Goal: Navigation & Orientation: Find specific page/section

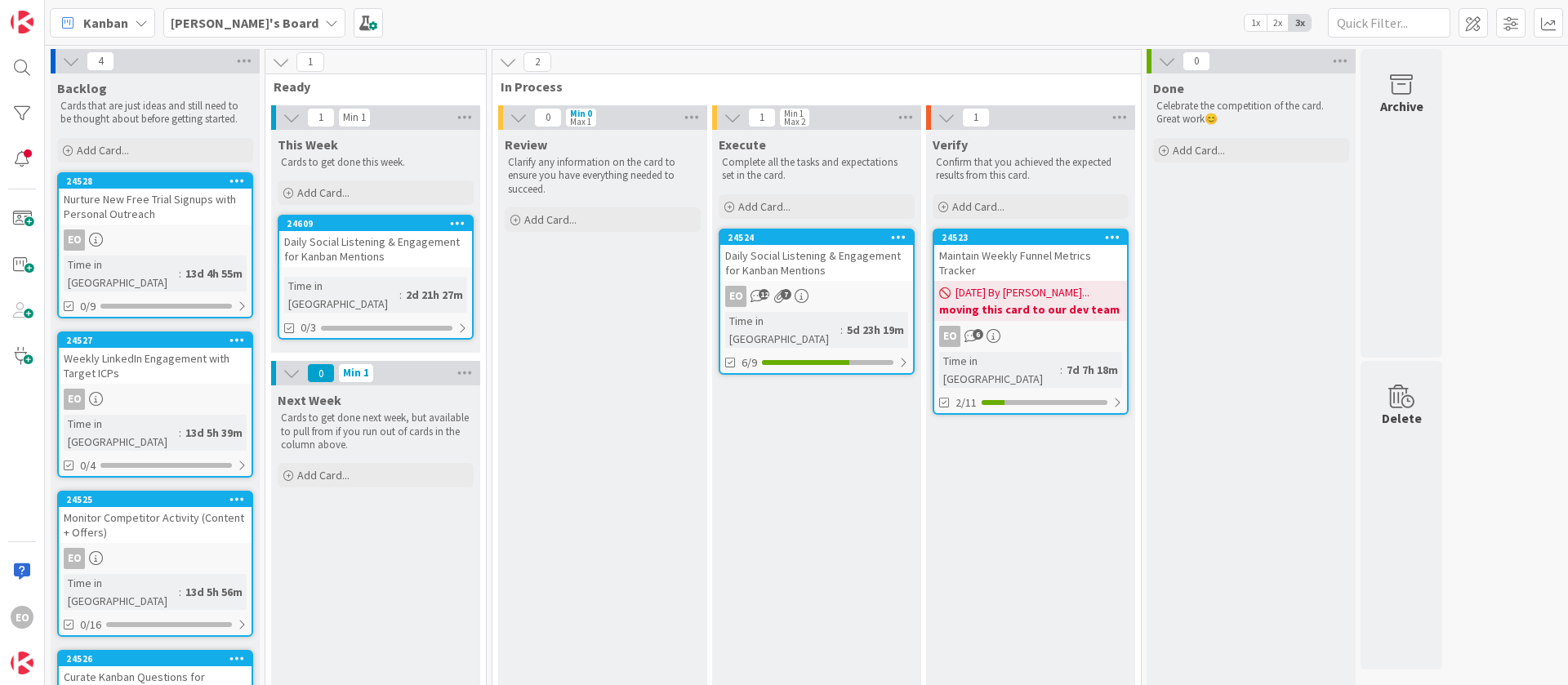
click at [843, 297] on div "EO 12 7" at bounding box center [816, 296] width 193 height 21
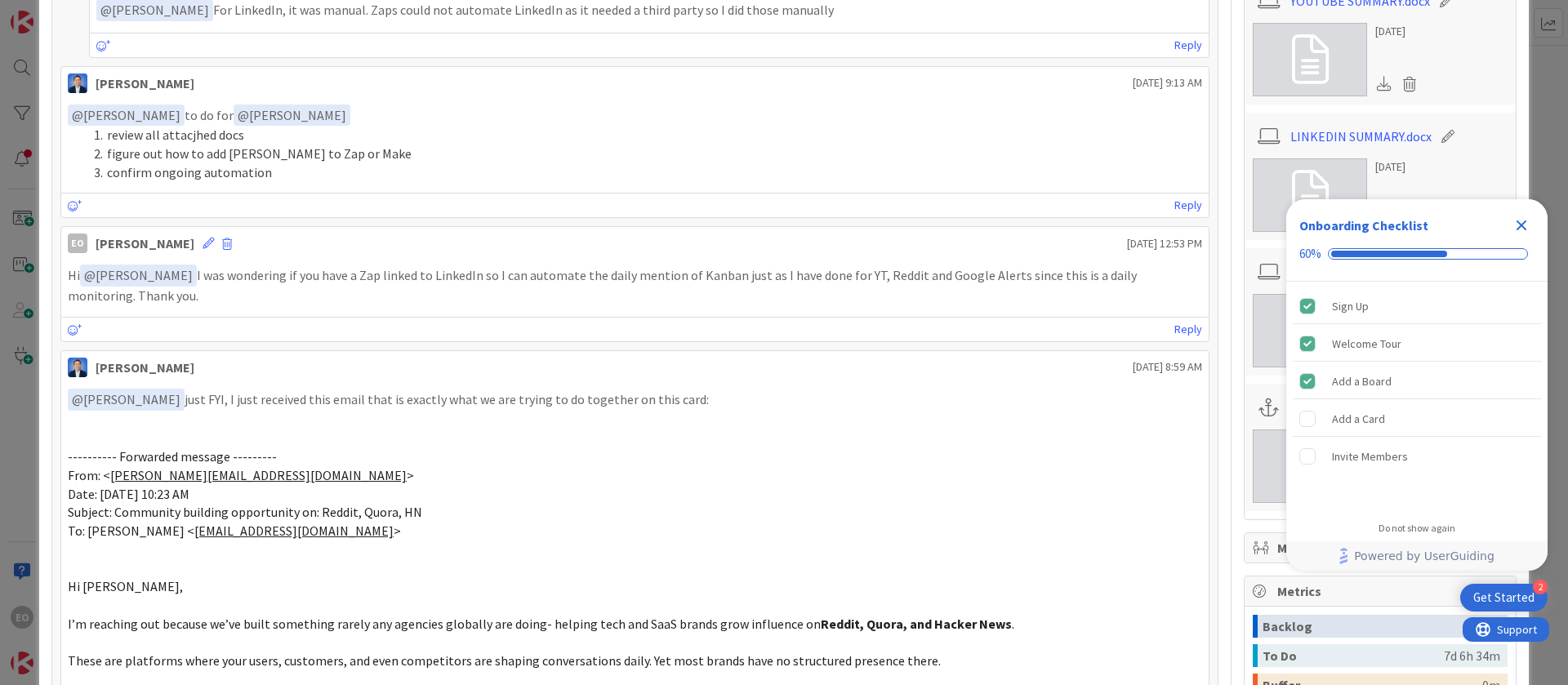
click at [1522, 229] on icon "Close Checklist" at bounding box center [1521, 225] width 20 height 20
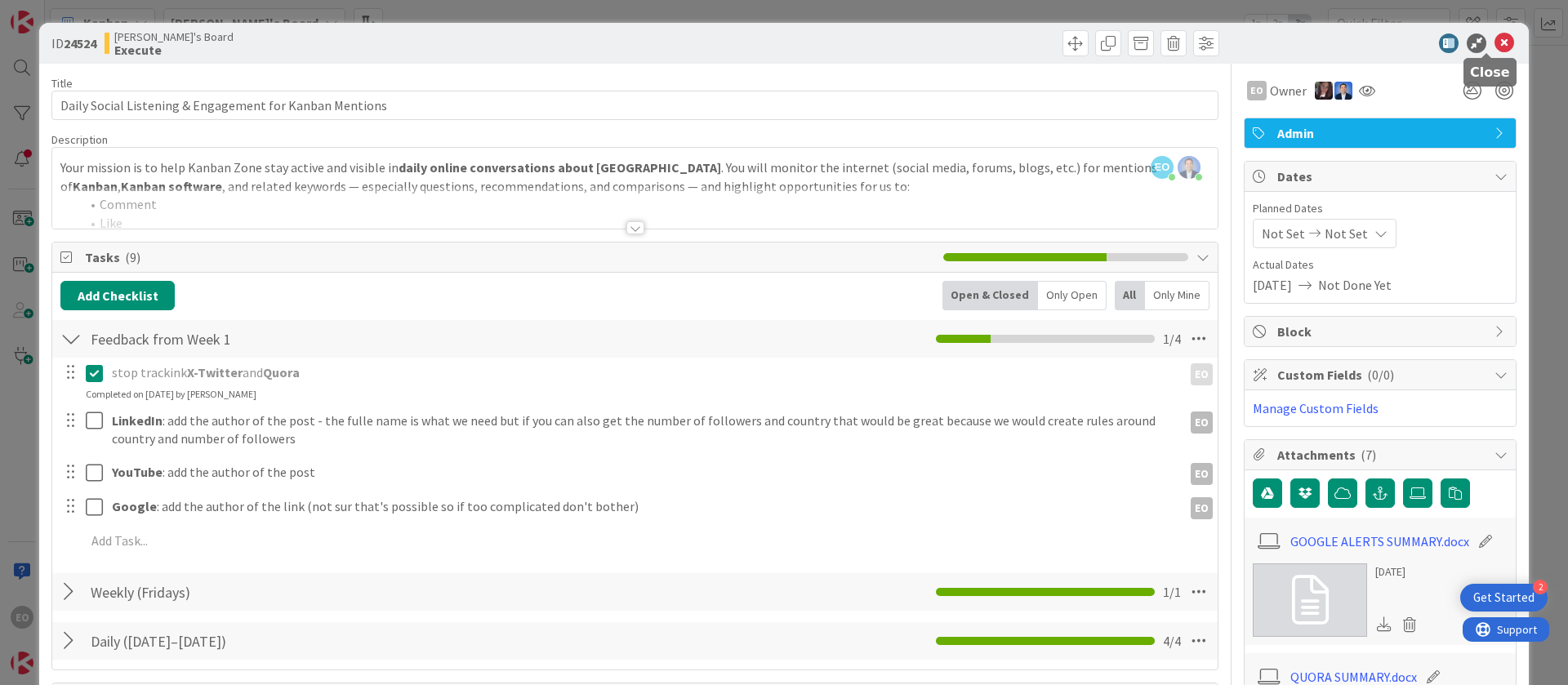
click at [1494, 40] on icon at bounding box center [1504, 43] width 20 height 20
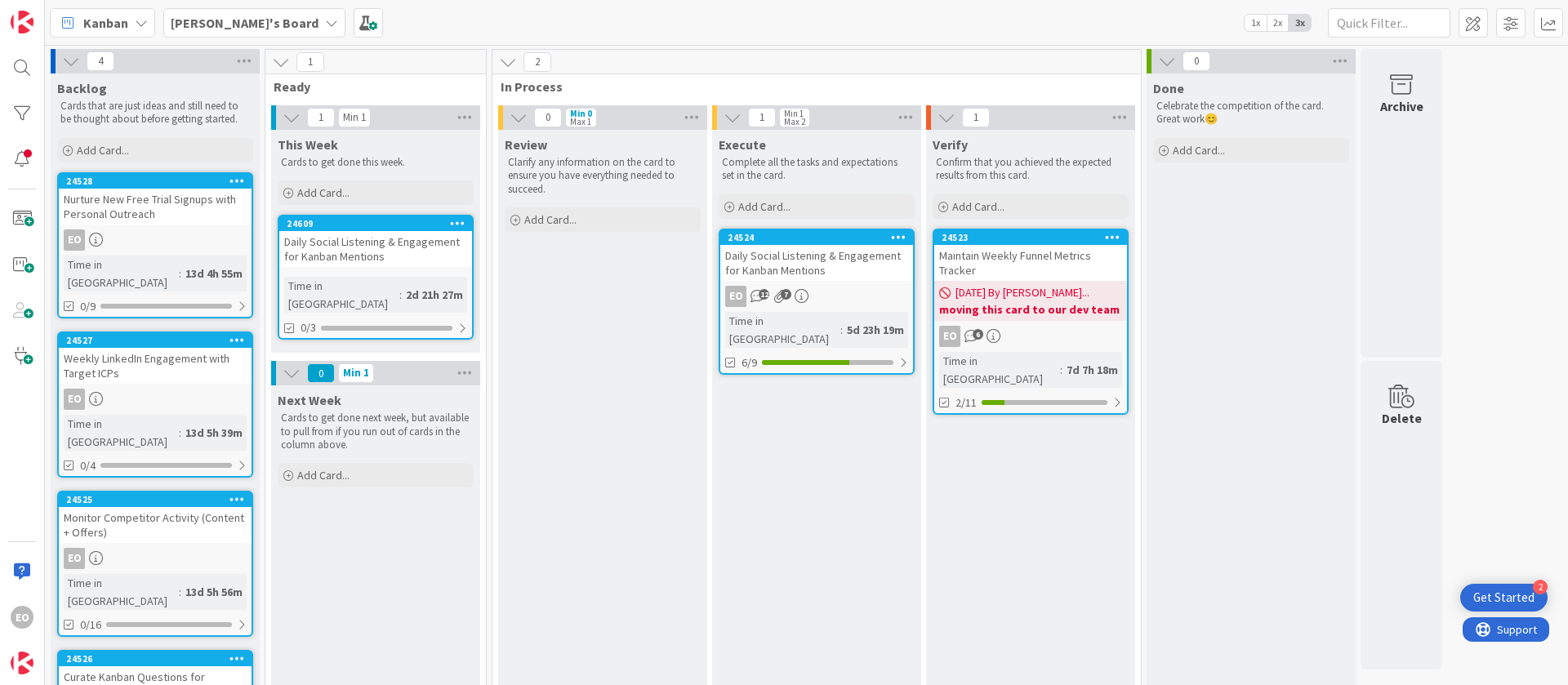
click at [857, 288] on div "EO 12 7" at bounding box center [816, 296] width 193 height 21
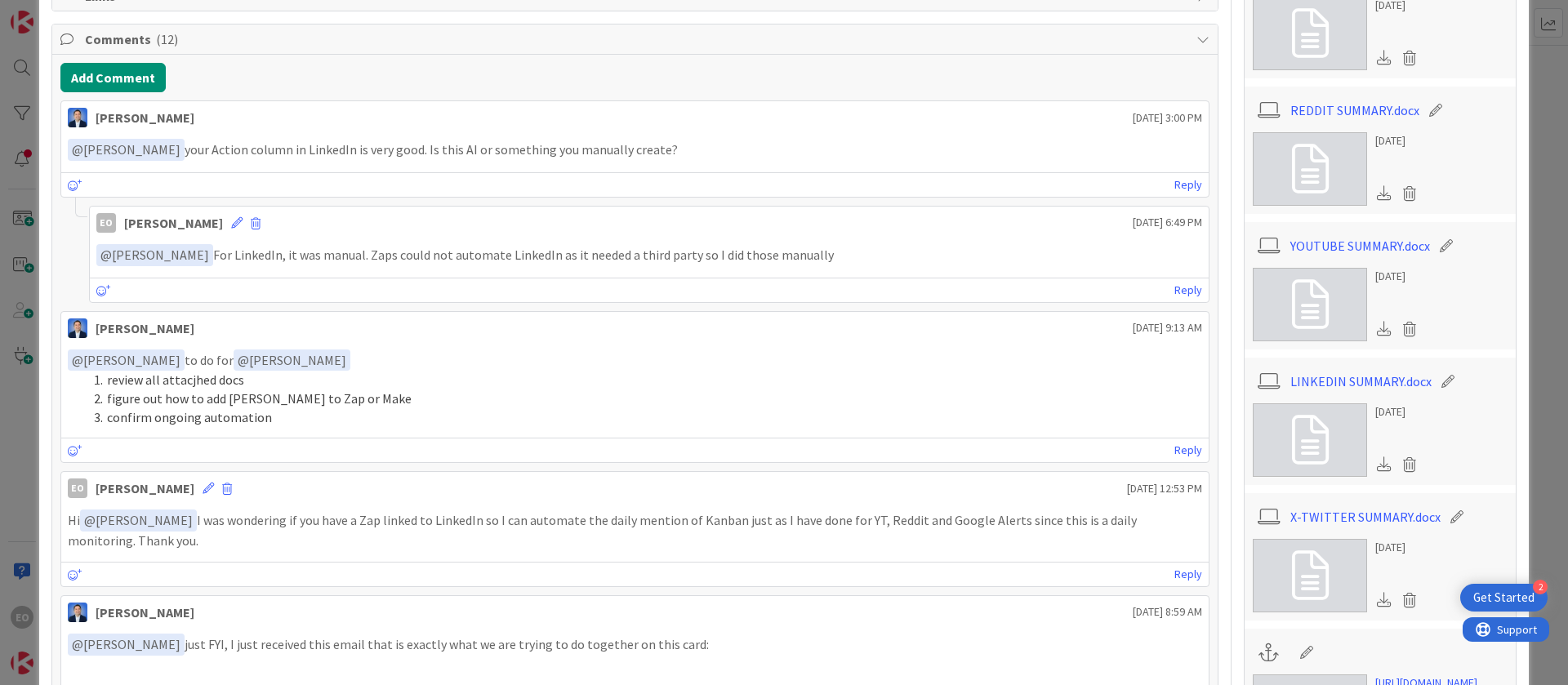
scroll to position [580, 0]
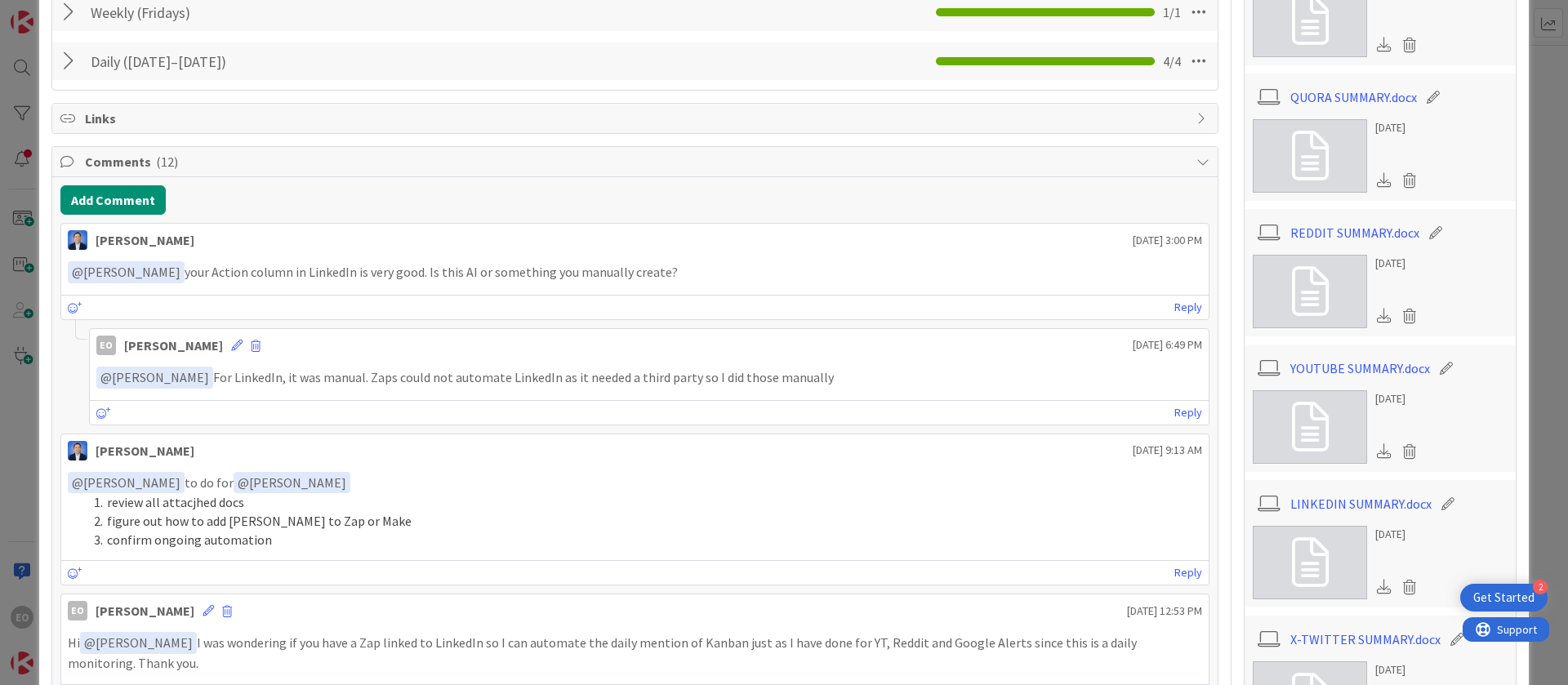
click at [135, 150] on div "Comments ( 12 )" at bounding box center [635, 162] width 1165 height 30
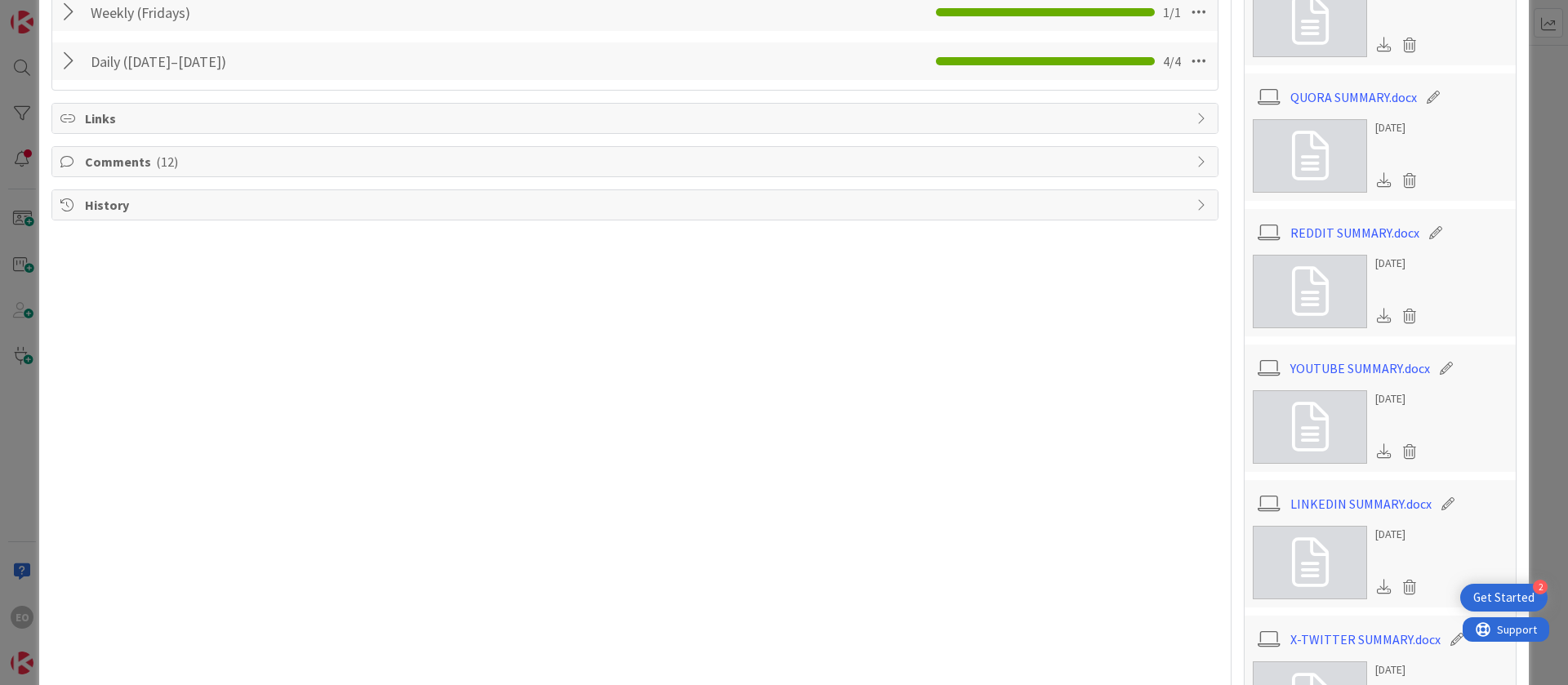
click at [135, 150] on div "Comments ( 12 )" at bounding box center [635, 162] width 1165 height 30
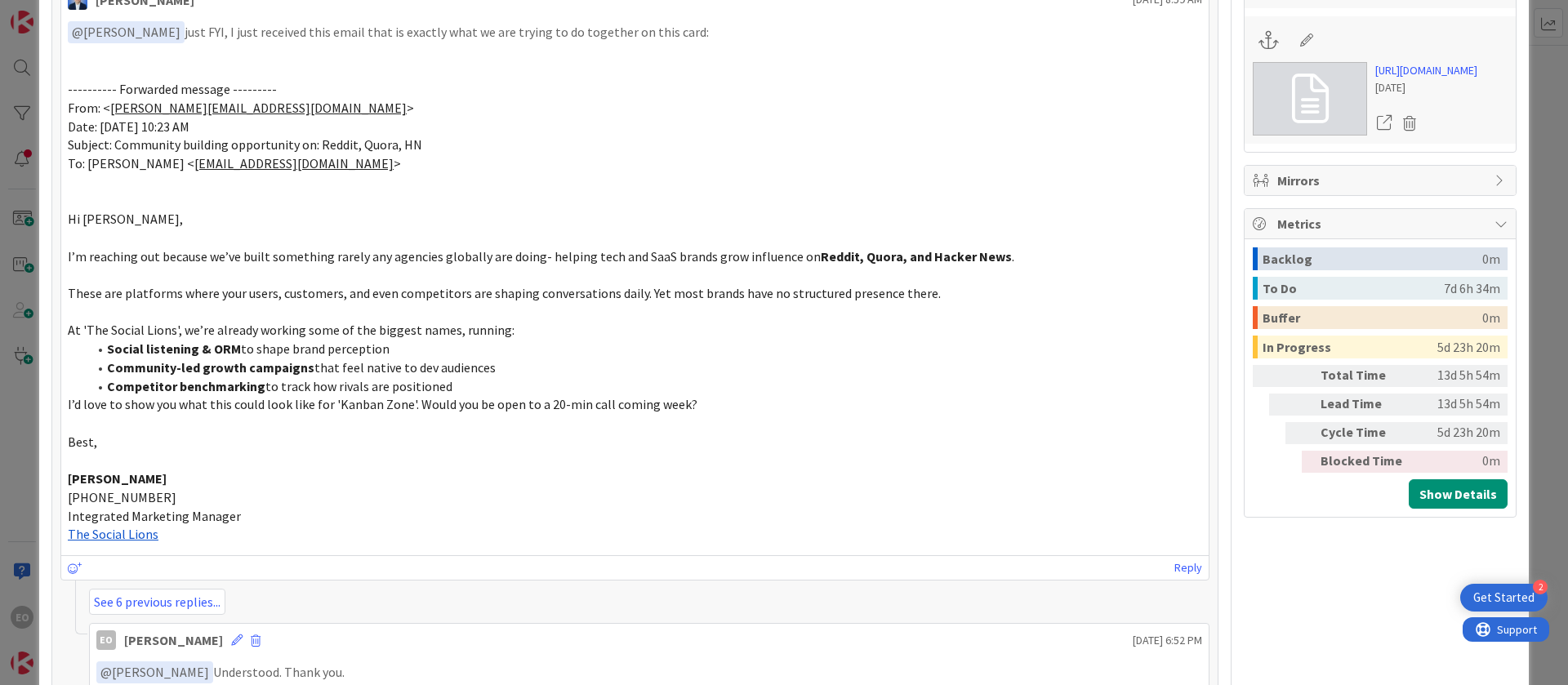
scroll to position [1437, 0]
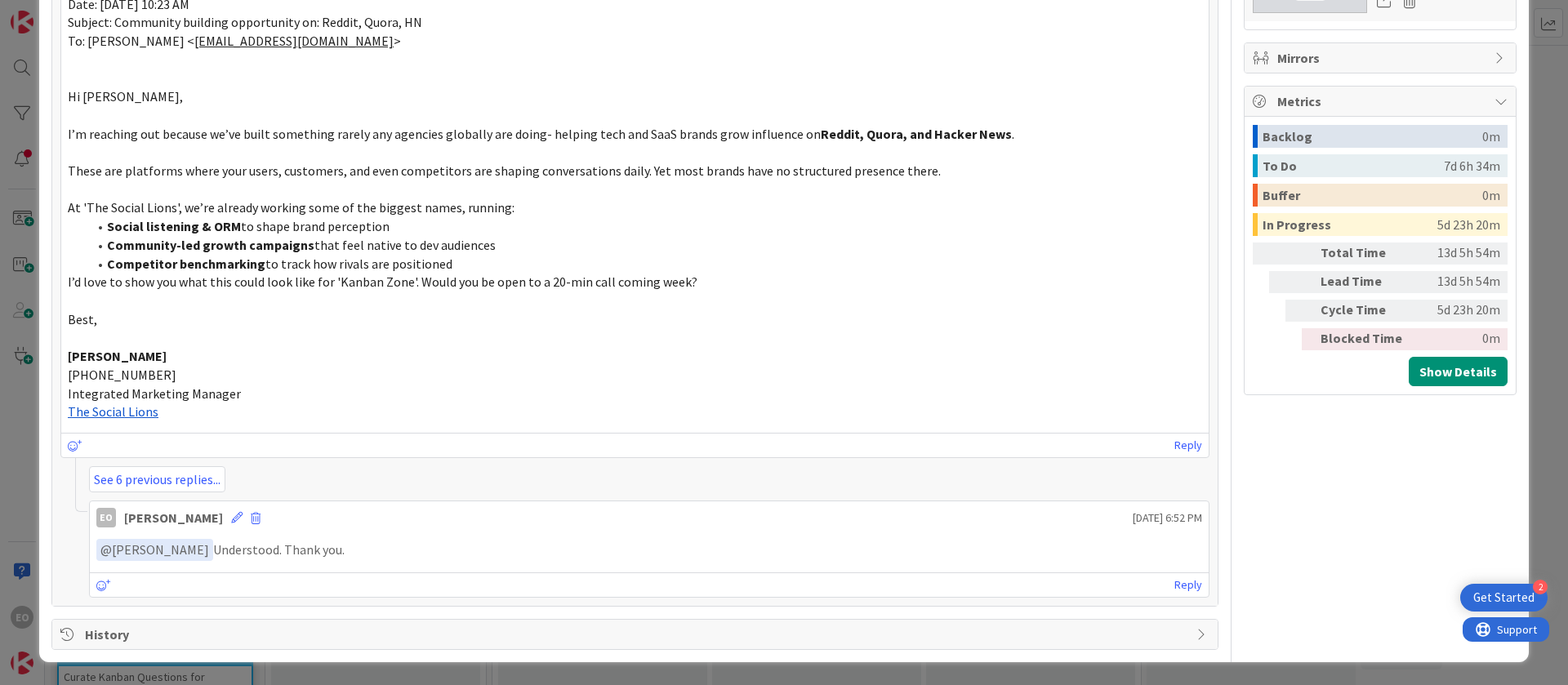
click at [516, 638] on span "History" at bounding box center [636, 634] width 1103 height 20
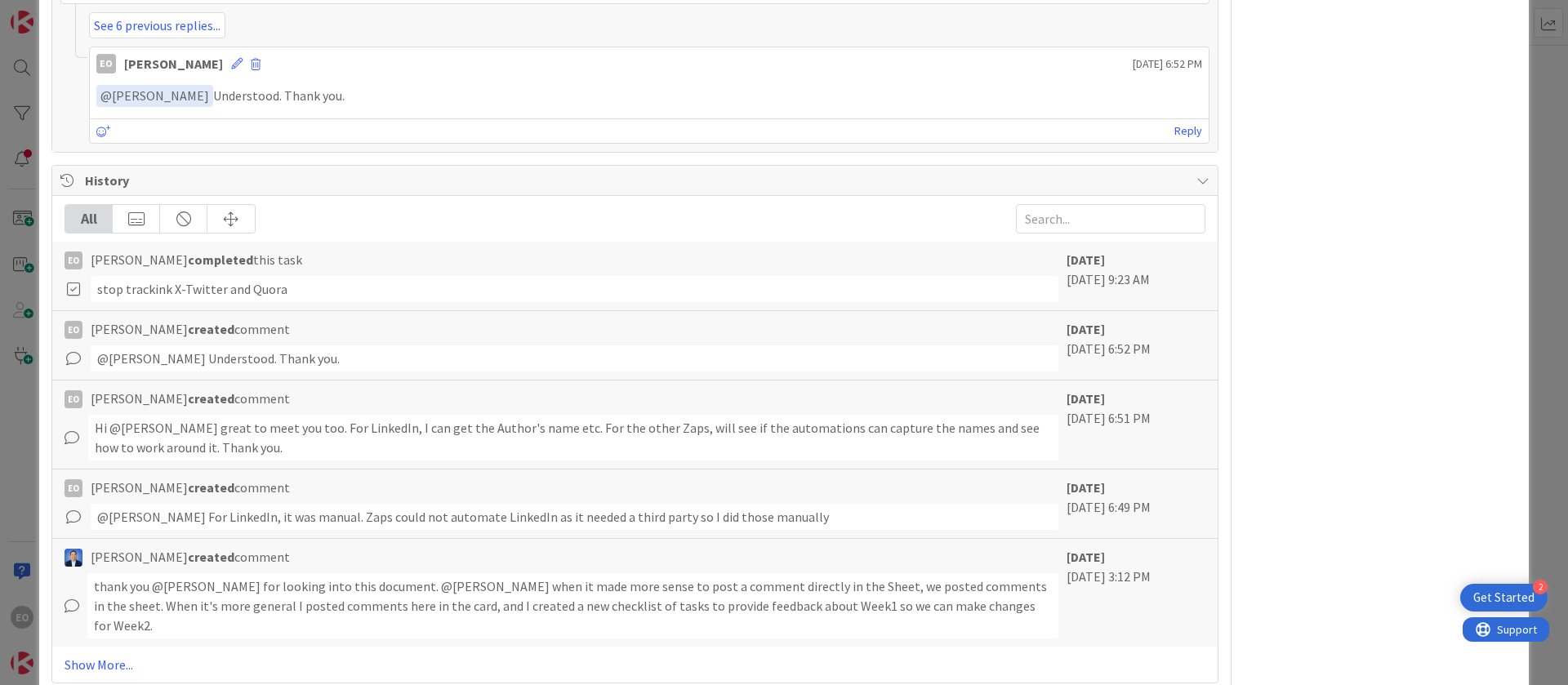
scroll to position [1925, 0]
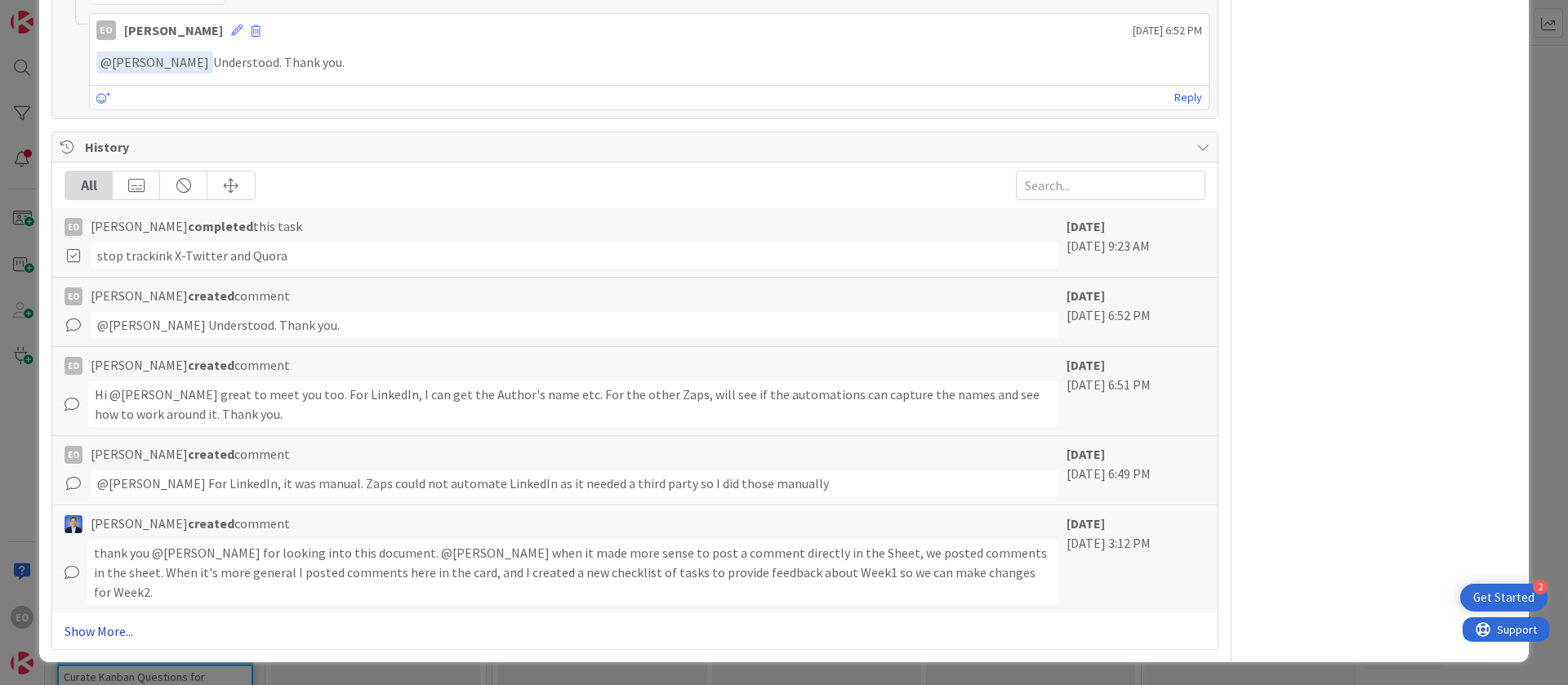
click at [97, 628] on link "Show More..." at bounding box center [635, 631] width 1141 height 20
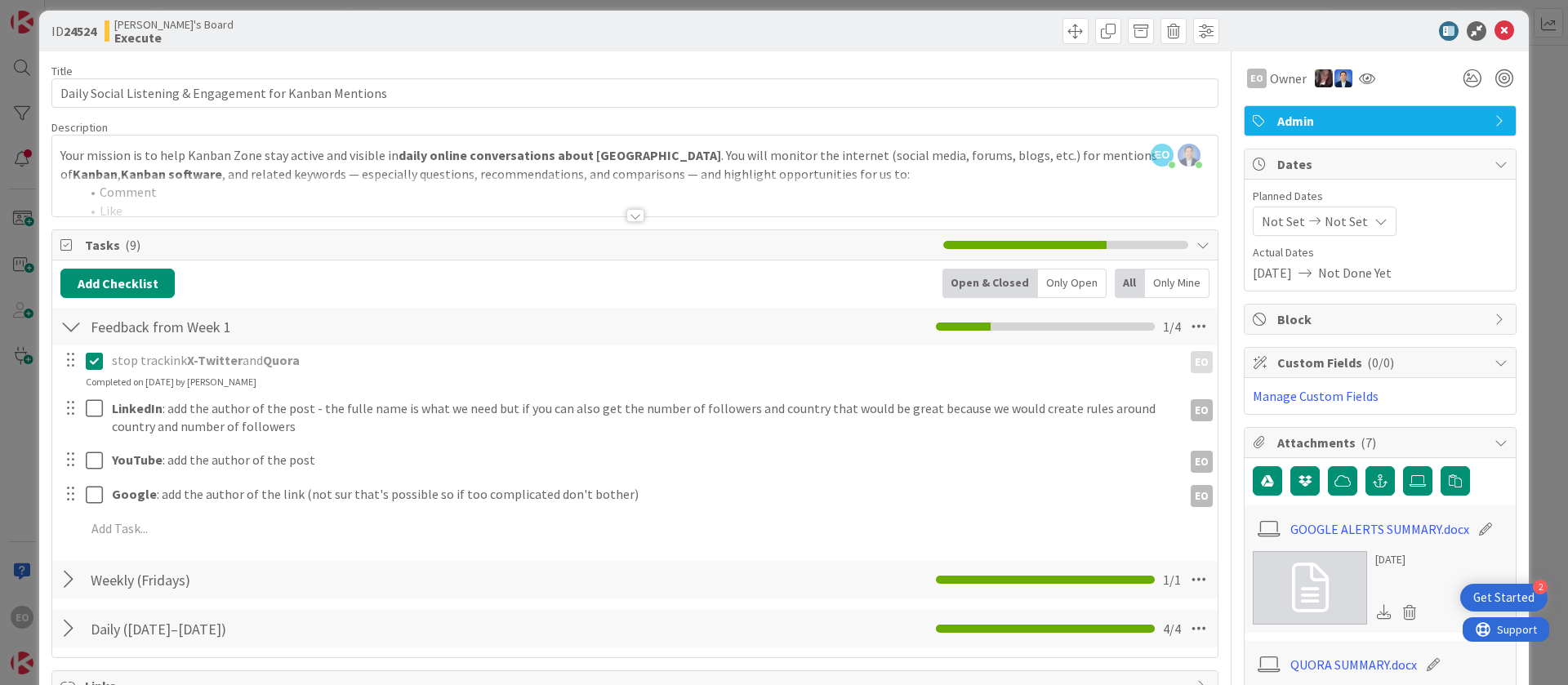
scroll to position [0, 0]
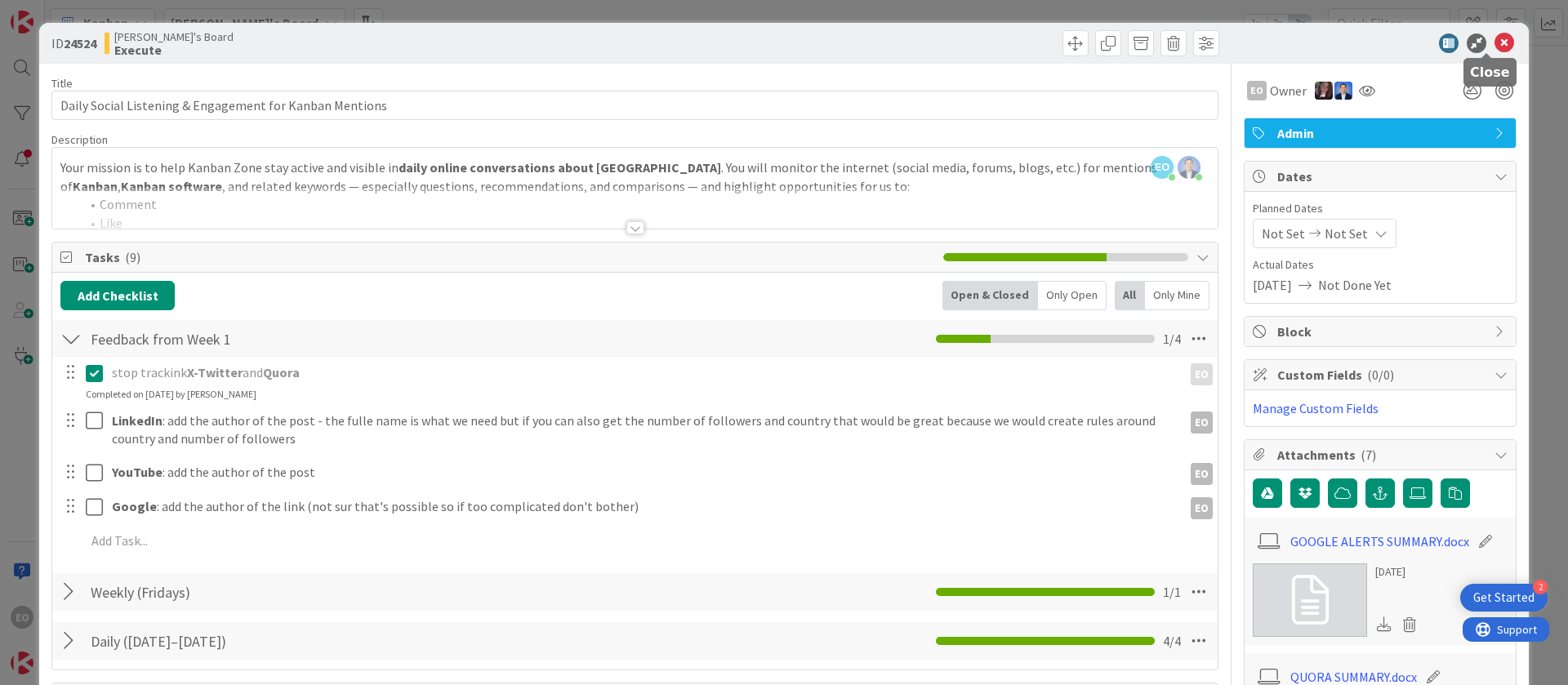
click at [1494, 45] on icon at bounding box center [1504, 43] width 20 height 20
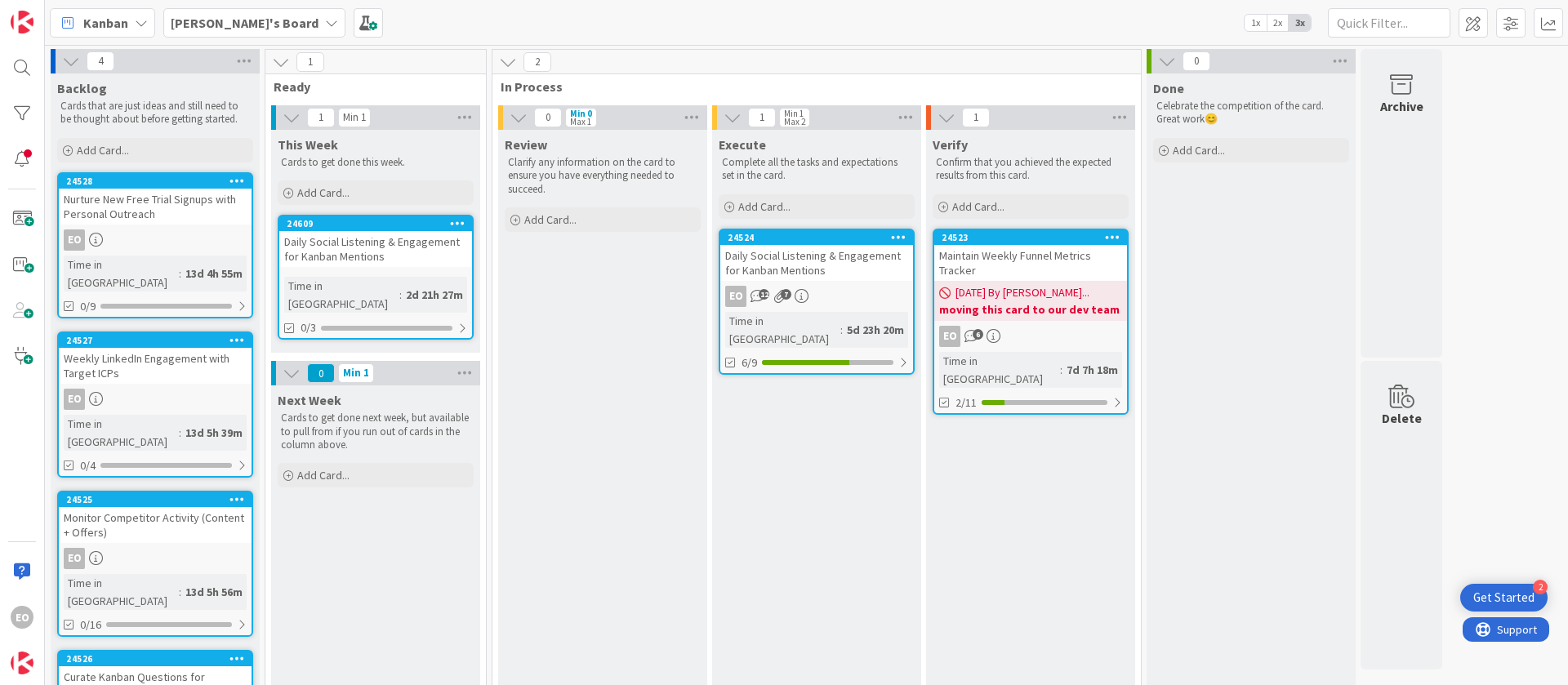
click at [819, 253] on div "Daily Social Listening & Engagement for Kanban Mentions" at bounding box center [816, 262] width 193 height 36
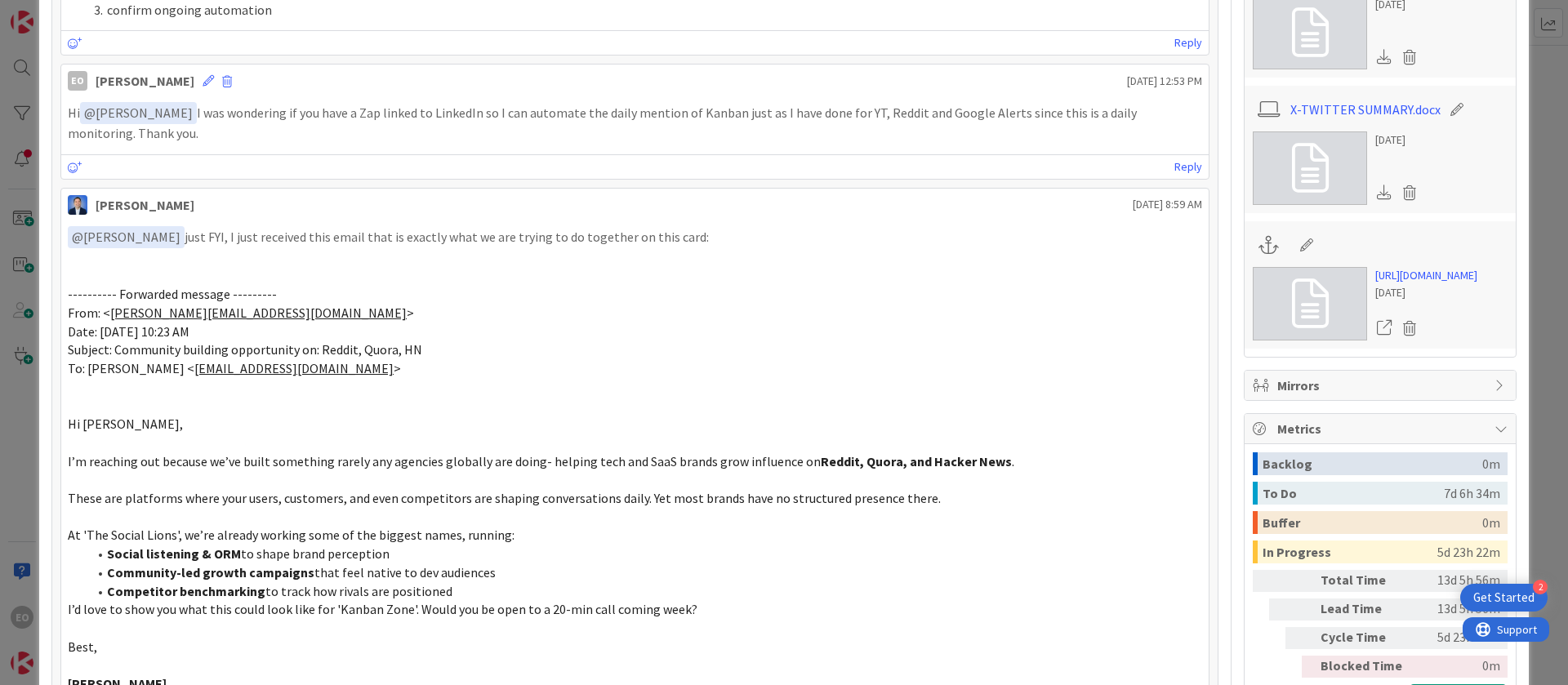
scroll to position [1348, 0]
